Goal: Information Seeking & Learning: Check status

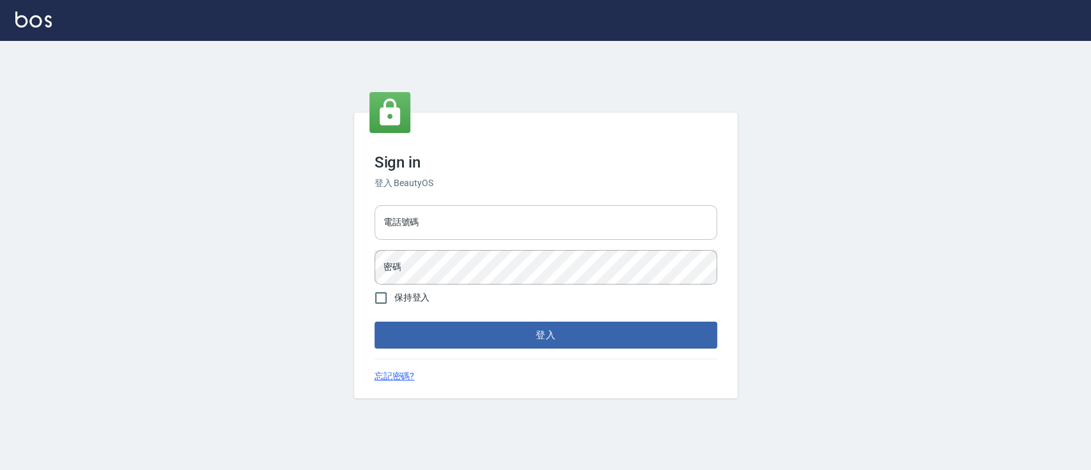
click at [610, 210] on input "電話號碼" at bounding box center [546, 222] width 343 height 35
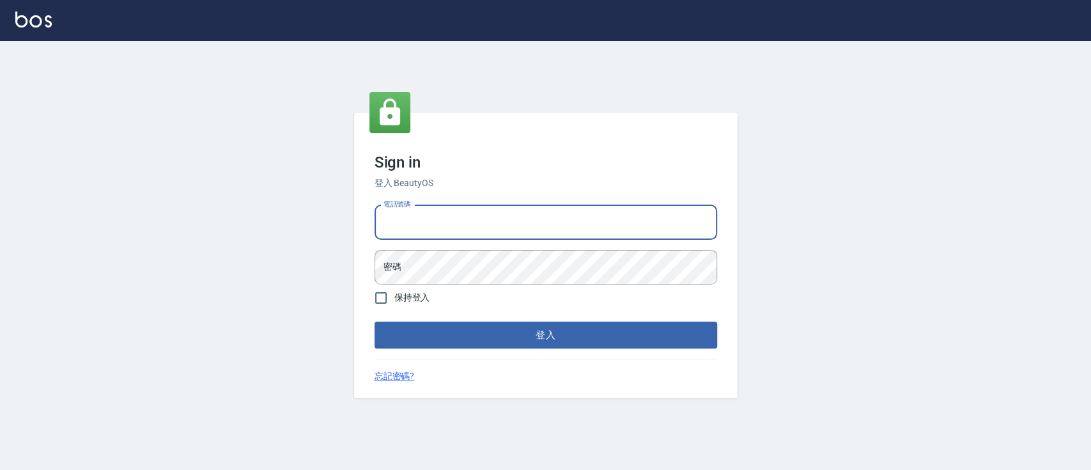
type input "0936904311"
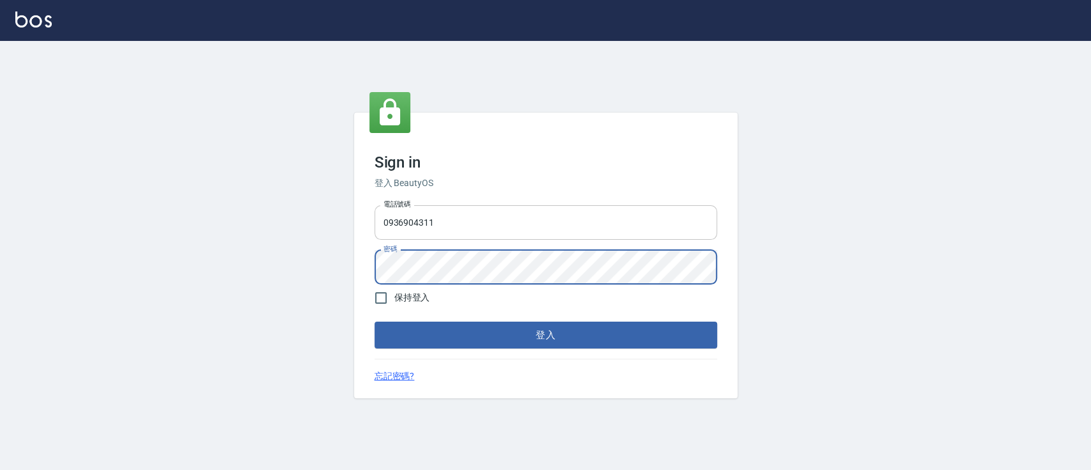
click at [375, 322] on button "登入" at bounding box center [546, 335] width 343 height 27
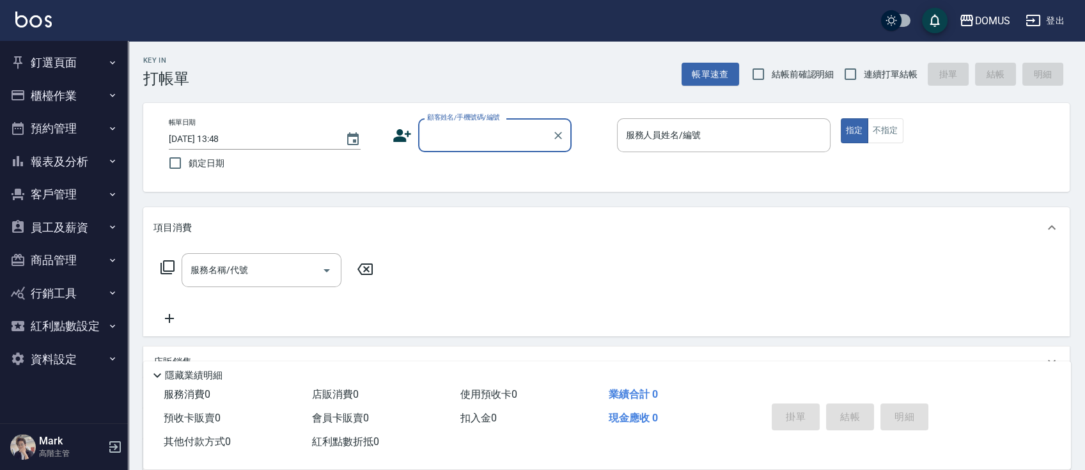
click at [96, 166] on button "報表及分析" at bounding box center [64, 161] width 118 height 33
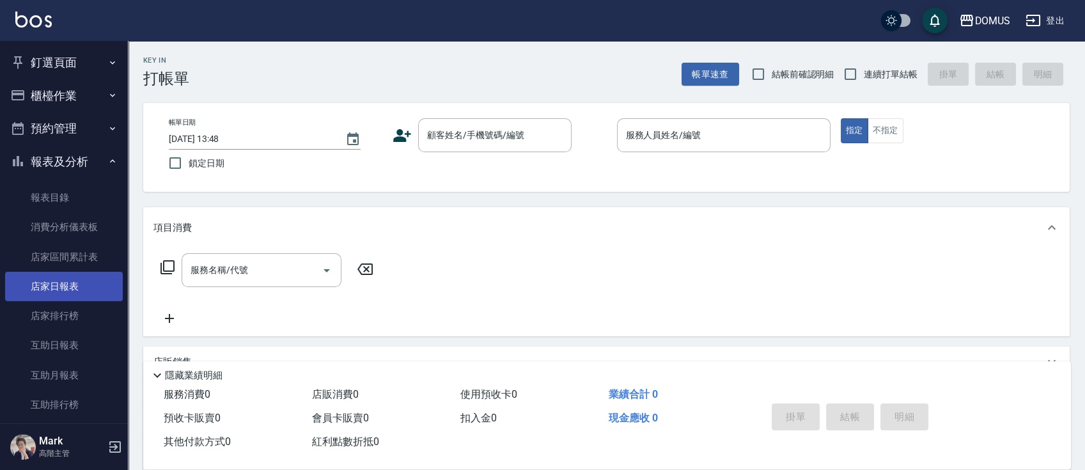
drag, startPoint x: 81, startPoint y: 283, endPoint x: 72, endPoint y: 283, distance: 8.9
click at [79, 284] on link "店家日報表" at bounding box center [64, 286] width 118 height 29
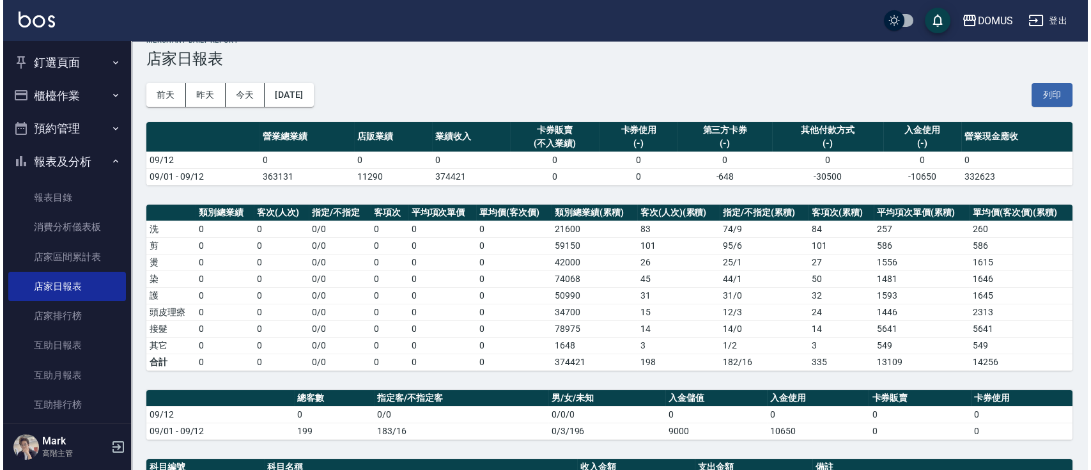
scroll to position [15, 0]
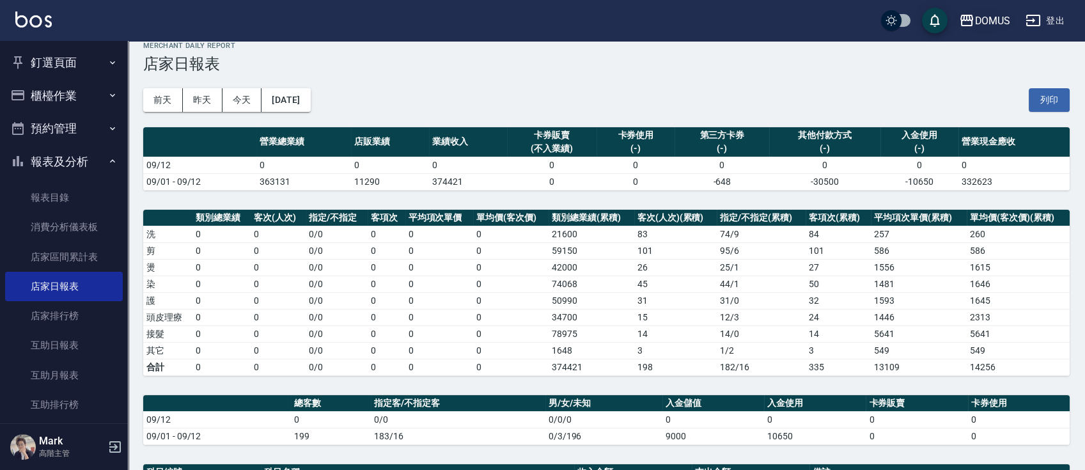
click at [1002, 13] on div "DOMUS" at bounding box center [992, 21] width 36 height 16
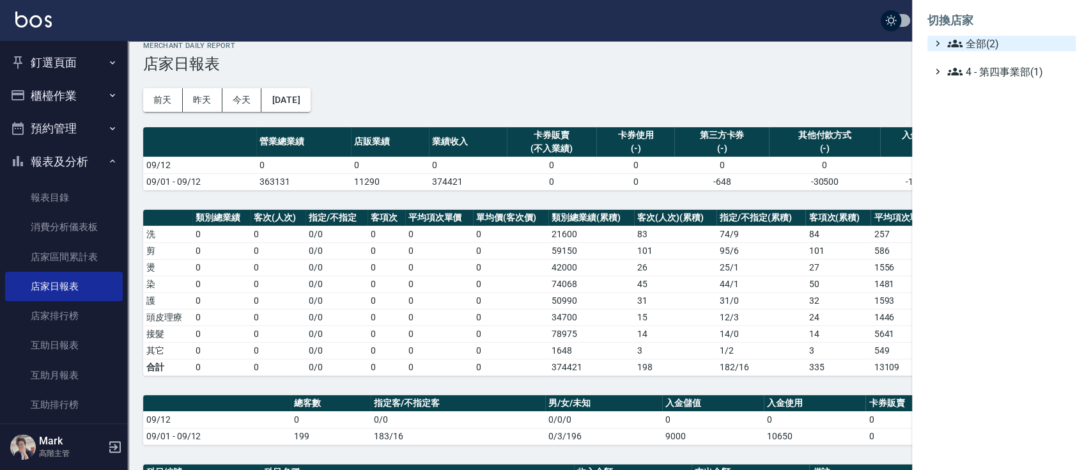
click at [986, 43] on span "全部(2)" at bounding box center [1008, 43] width 123 height 15
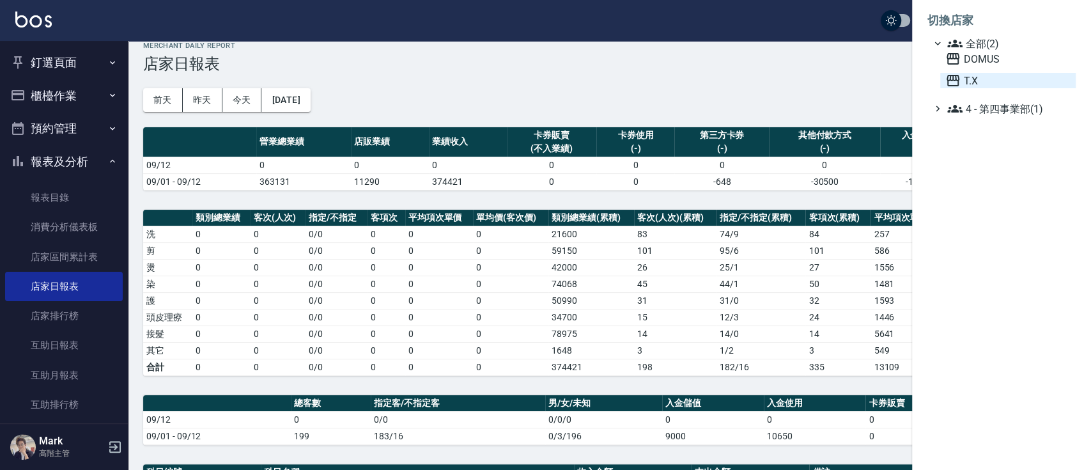
click at [966, 83] on span "T.X" at bounding box center [1007, 80] width 125 height 15
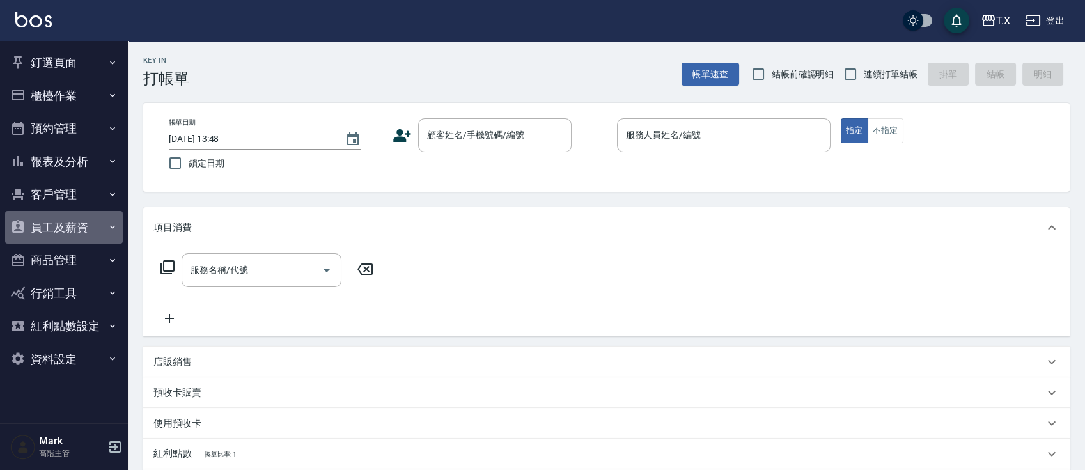
click at [102, 233] on button "員工及薪資" at bounding box center [64, 227] width 118 height 33
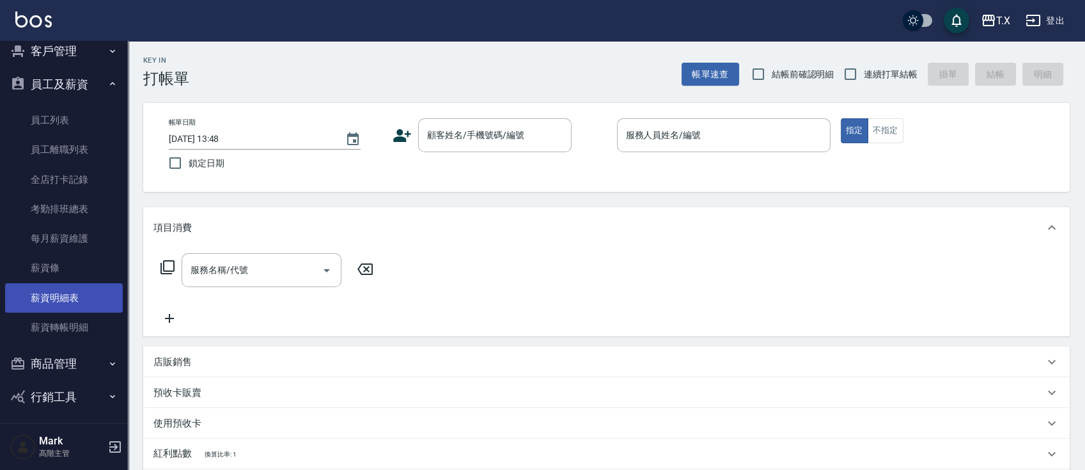
scroll to position [170, 0]
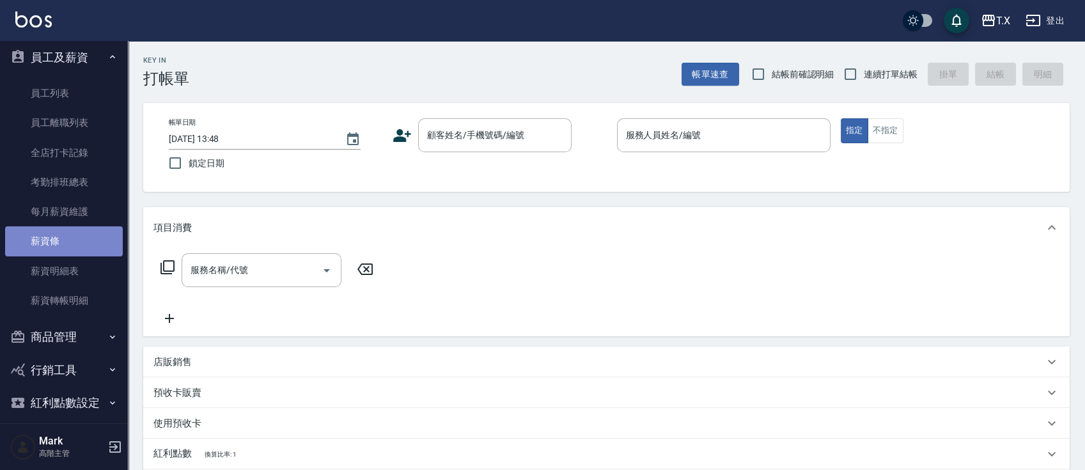
click at [65, 234] on link "薪資條" at bounding box center [64, 240] width 118 height 29
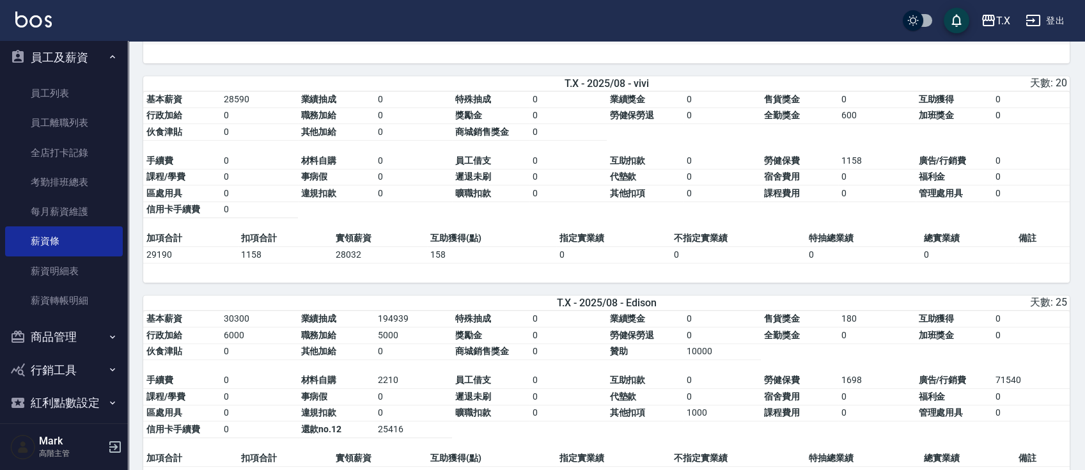
scroll to position [1370, 0]
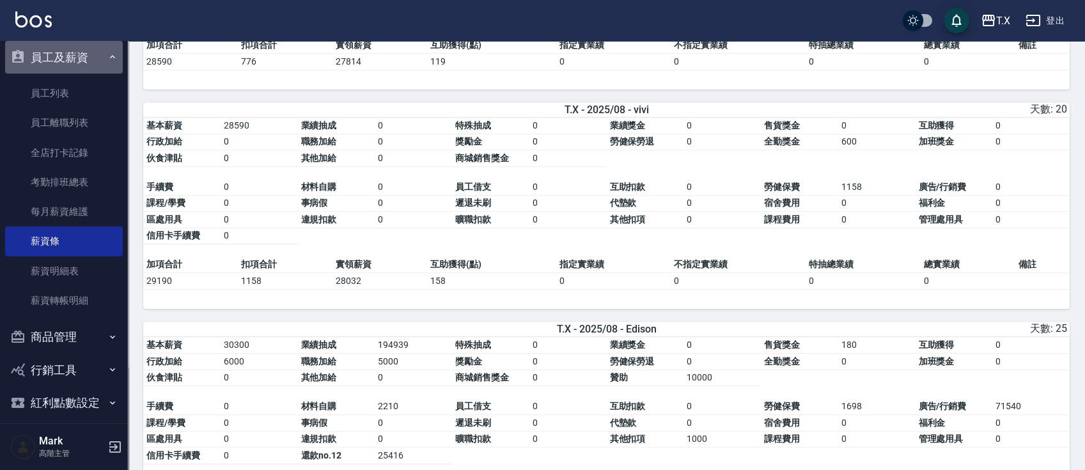
click at [110, 58] on icon "button" at bounding box center [112, 57] width 10 height 10
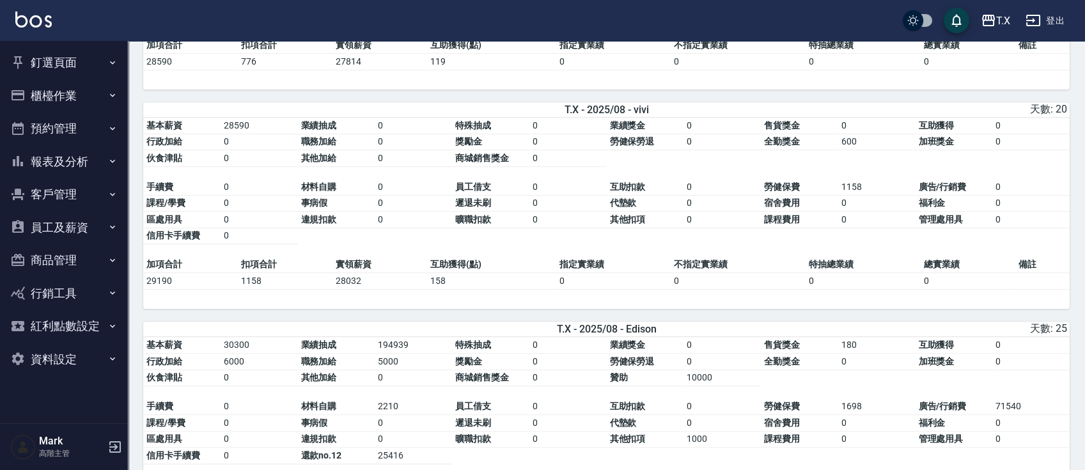
scroll to position [0, 0]
click at [92, 61] on button "釘選頁面" at bounding box center [64, 62] width 118 height 33
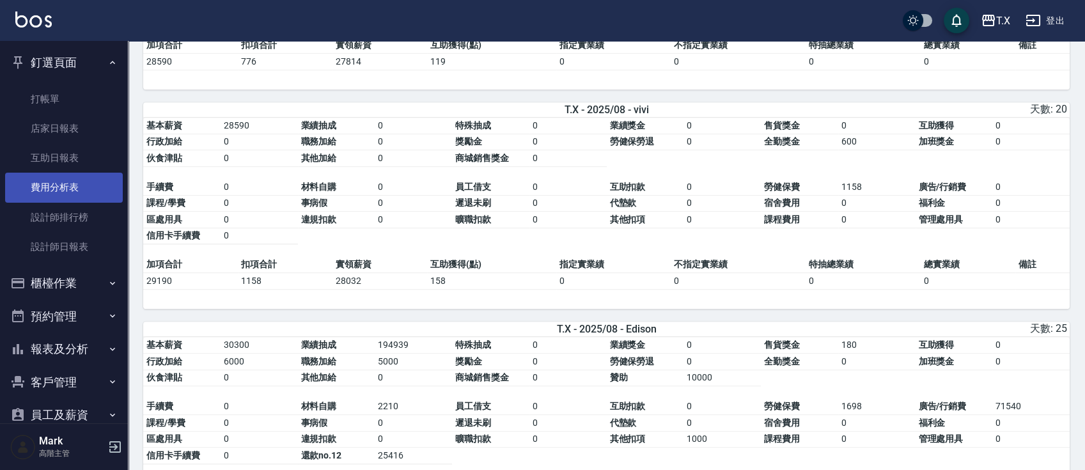
click at [71, 180] on link "費用分析表" at bounding box center [64, 187] width 118 height 29
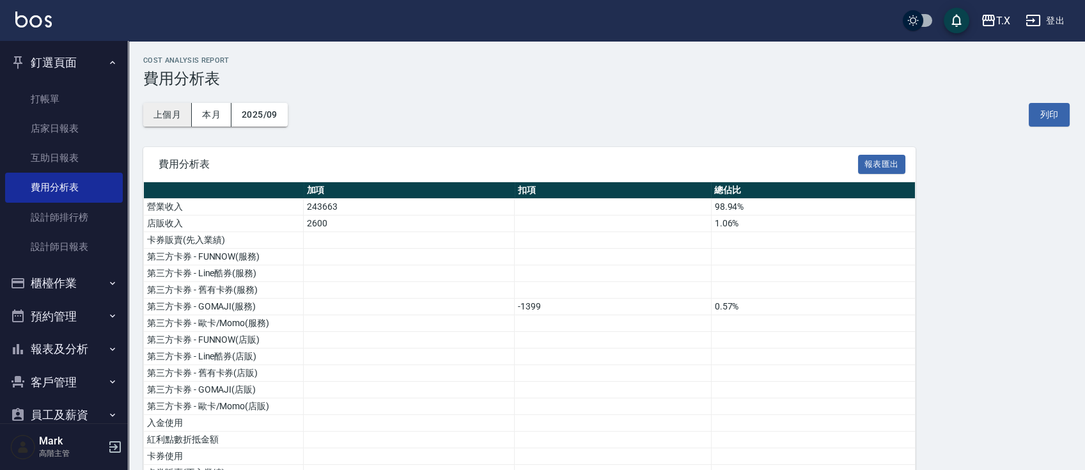
click at [170, 116] on button "上個月" at bounding box center [167, 115] width 49 height 24
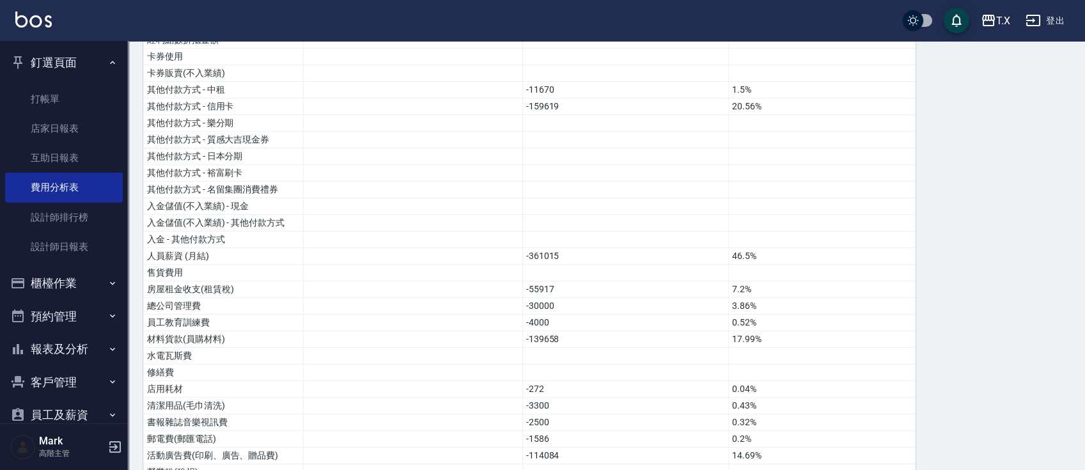
scroll to position [373, 0]
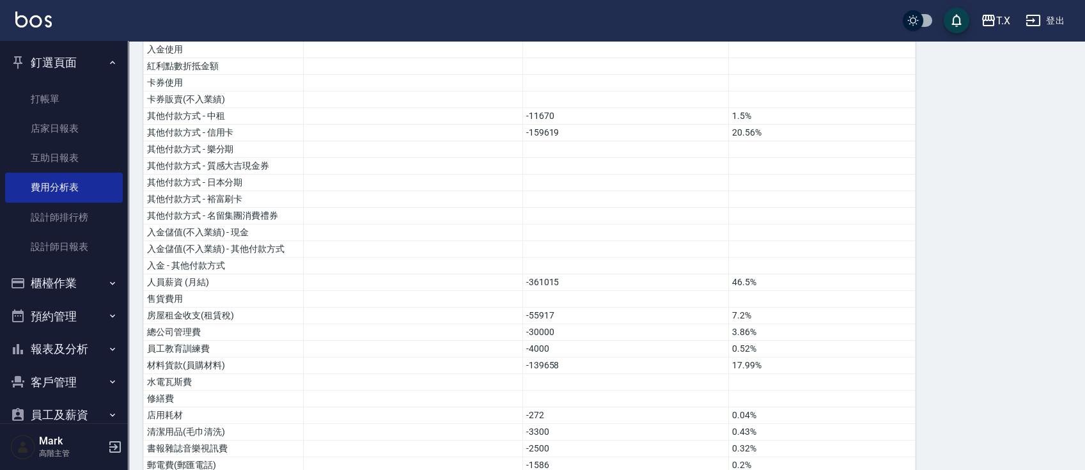
click at [100, 58] on button "釘選頁面" at bounding box center [64, 62] width 118 height 33
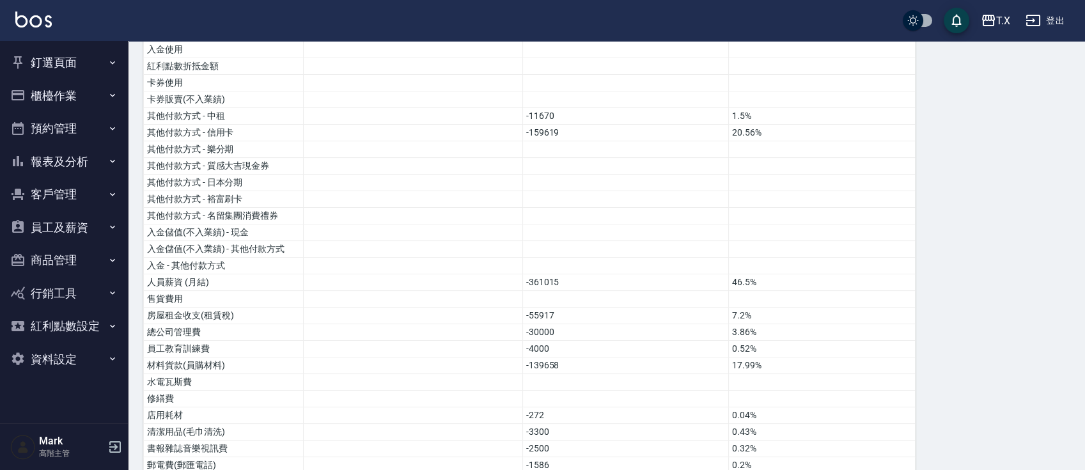
click at [104, 162] on button "報表及分析" at bounding box center [64, 161] width 118 height 33
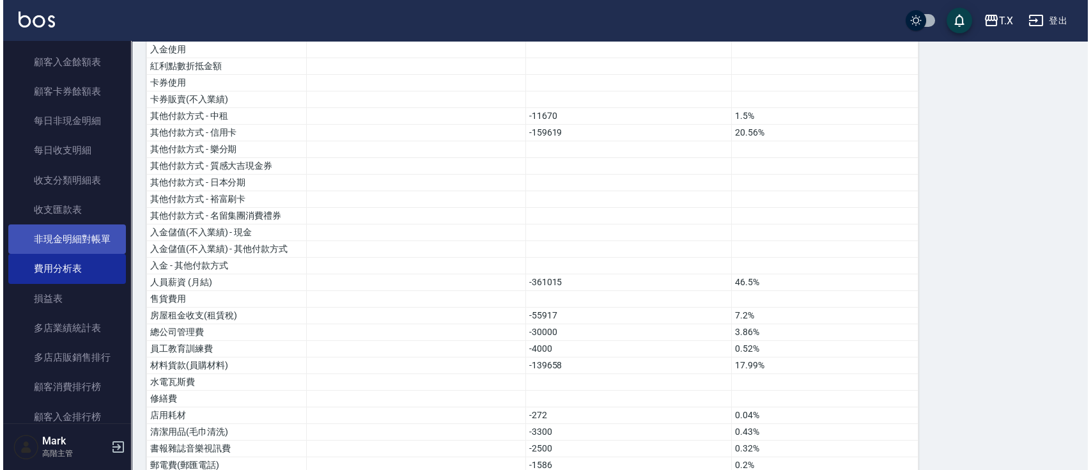
scroll to position [1193, 0]
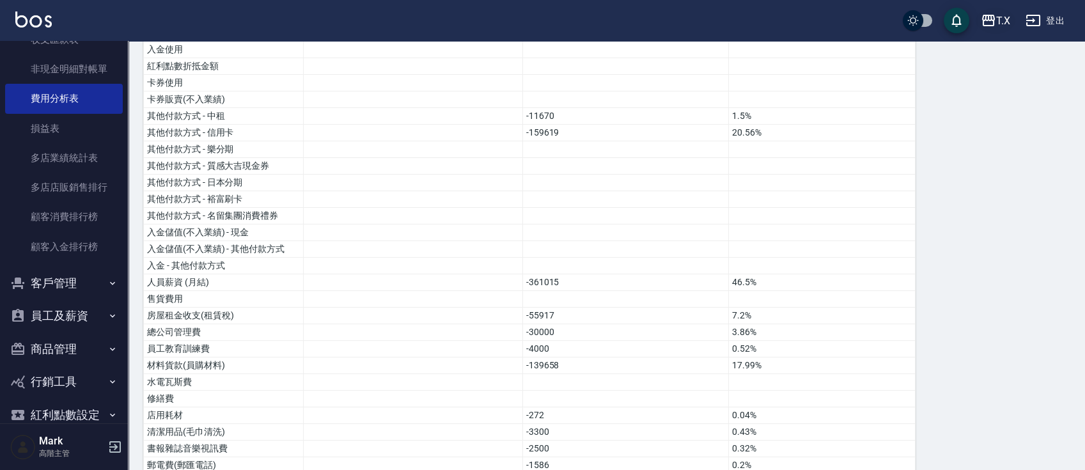
click at [1005, 27] on div "T.X" at bounding box center [1003, 21] width 14 height 16
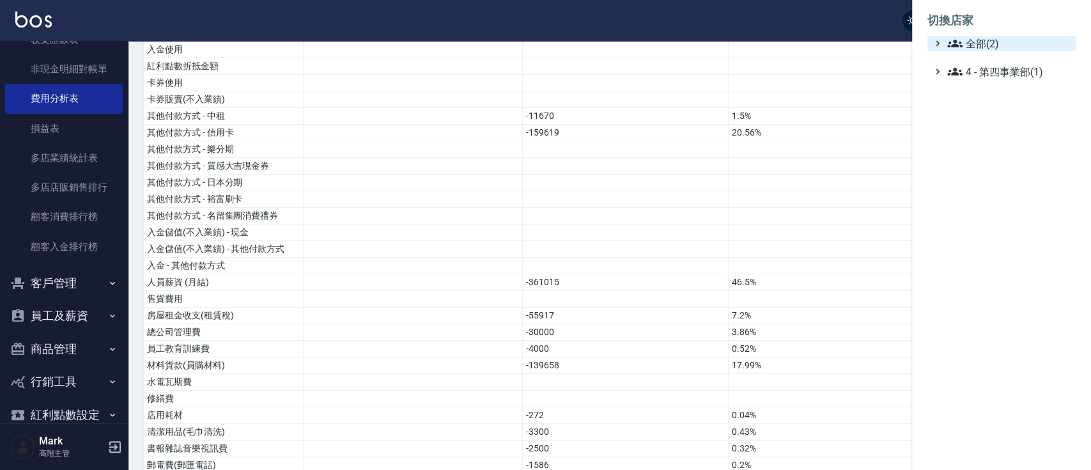
click at [984, 49] on ul "全部(2) 4 - 第四事業部(1)" at bounding box center [1002, 57] width 148 height 43
click at [984, 49] on span "全部(2)" at bounding box center [1008, 43] width 123 height 15
click at [977, 54] on span "DOMUS" at bounding box center [1007, 58] width 125 height 15
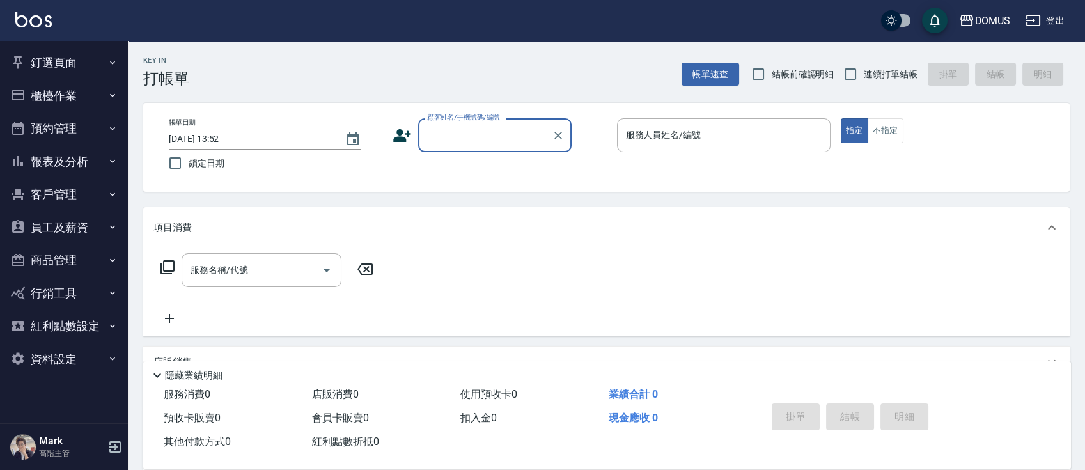
click at [102, 224] on button "員工及薪資" at bounding box center [64, 227] width 118 height 33
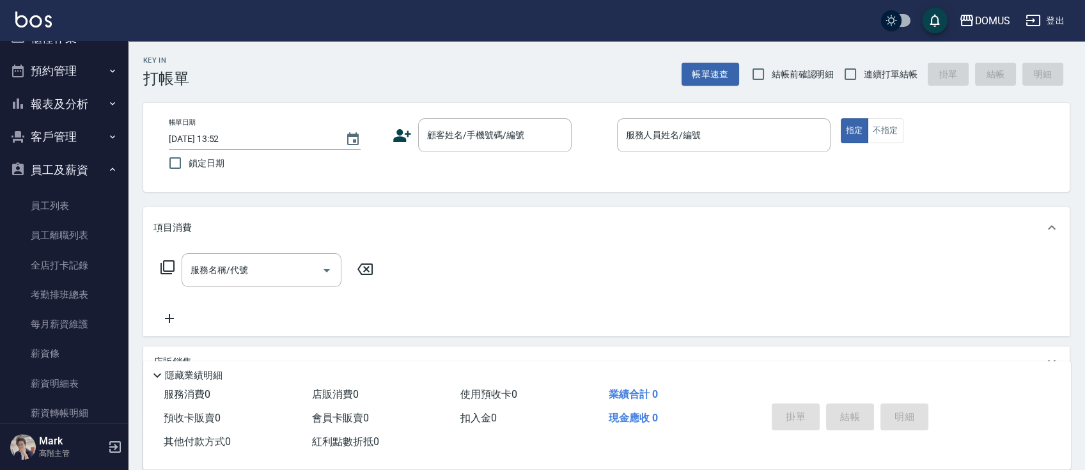
scroll to position [85, 0]
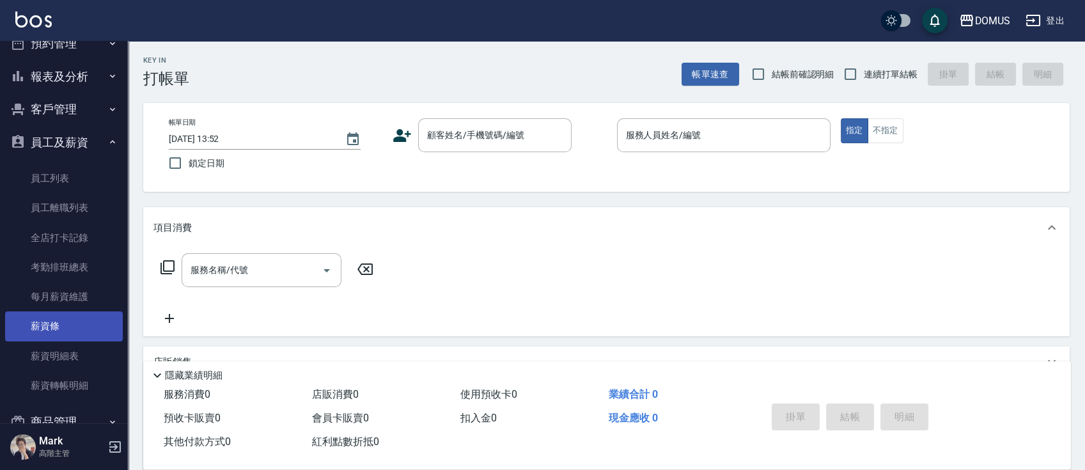
click at [61, 331] on link "薪資條" at bounding box center [64, 325] width 118 height 29
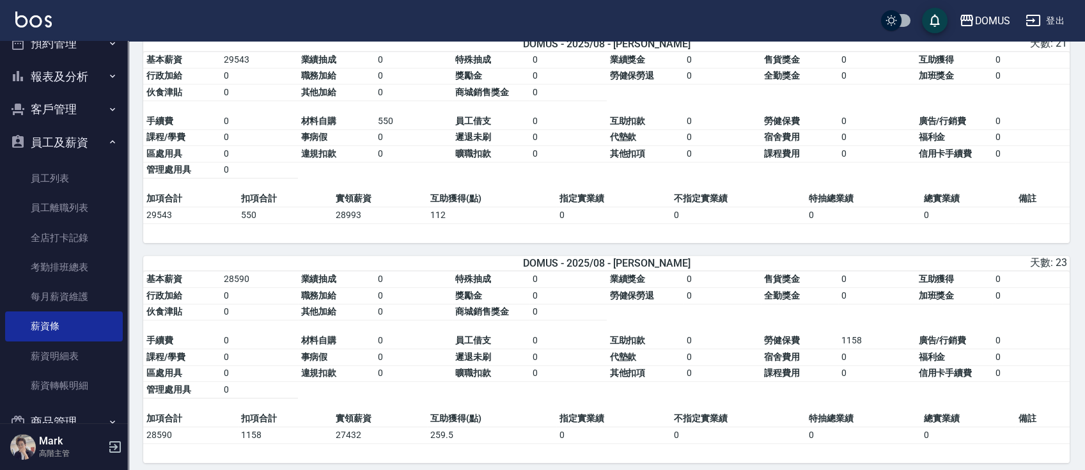
scroll to position [2340, 0]
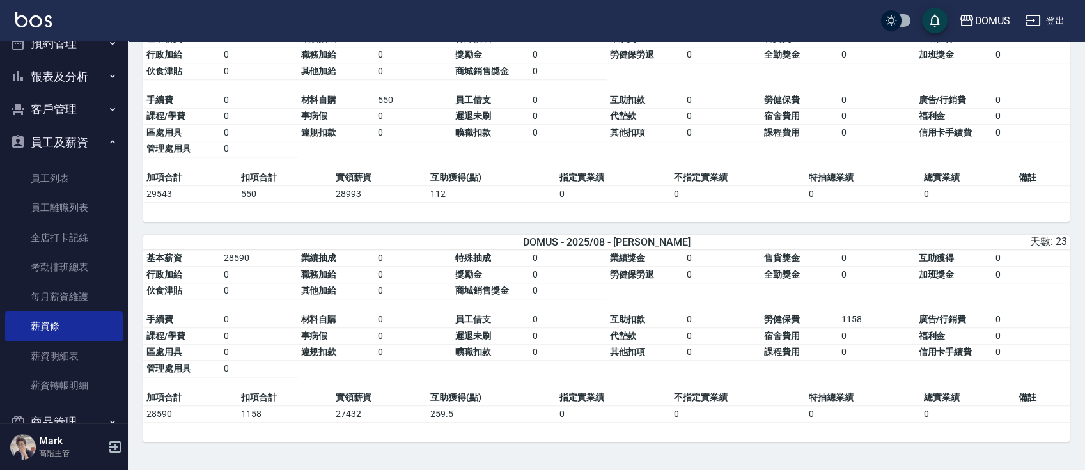
click at [92, 139] on button "員工及薪資" at bounding box center [64, 142] width 118 height 33
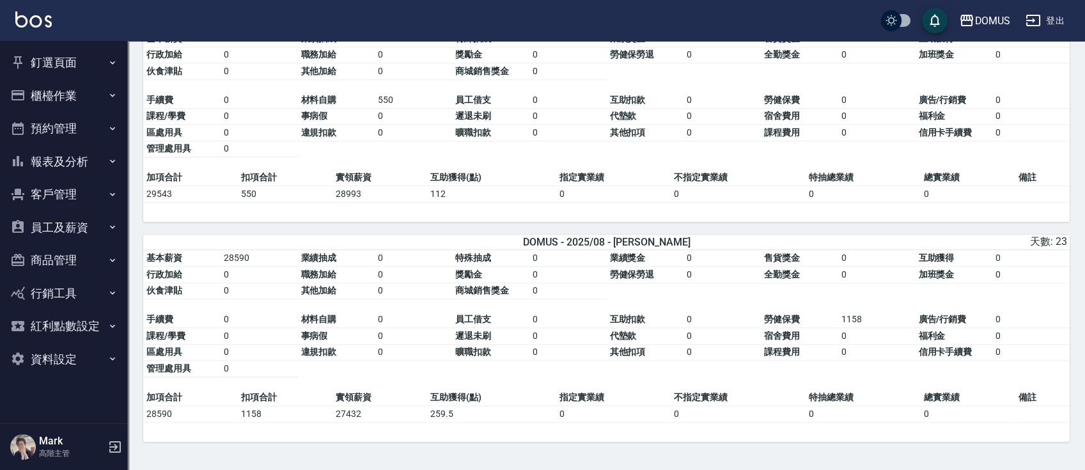
scroll to position [2170, 0]
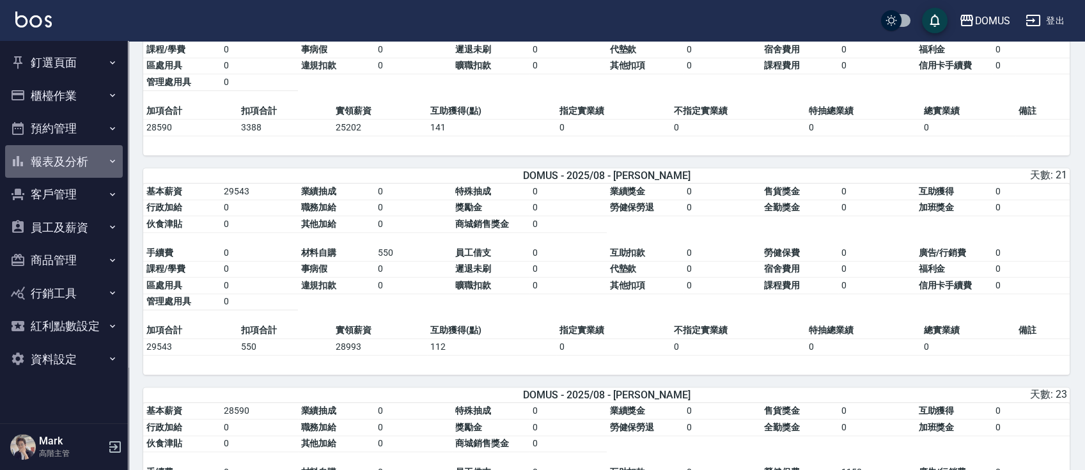
click at [87, 152] on button "報表及分析" at bounding box center [64, 161] width 118 height 33
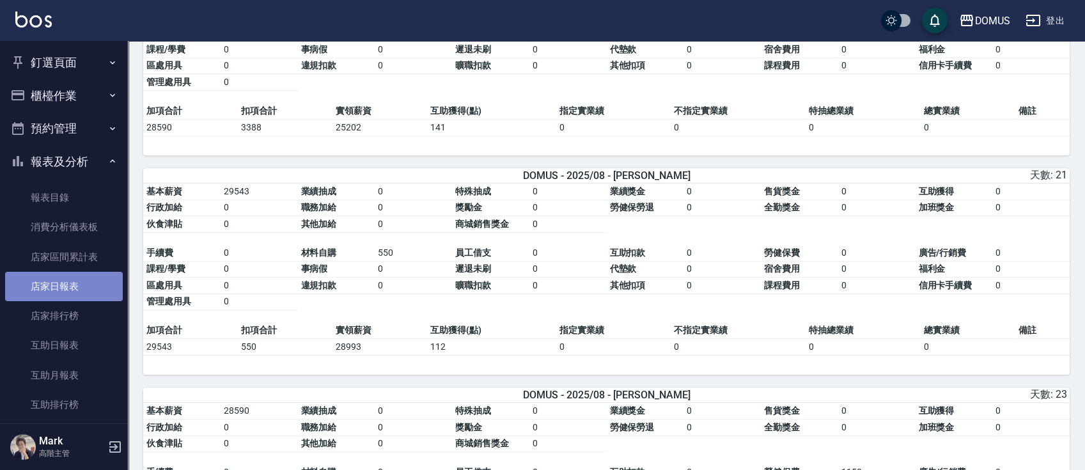
click at [77, 286] on link "店家日報表" at bounding box center [64, 286] width 118 height 29
